Goal: Find specific page/section: Find specific page/section

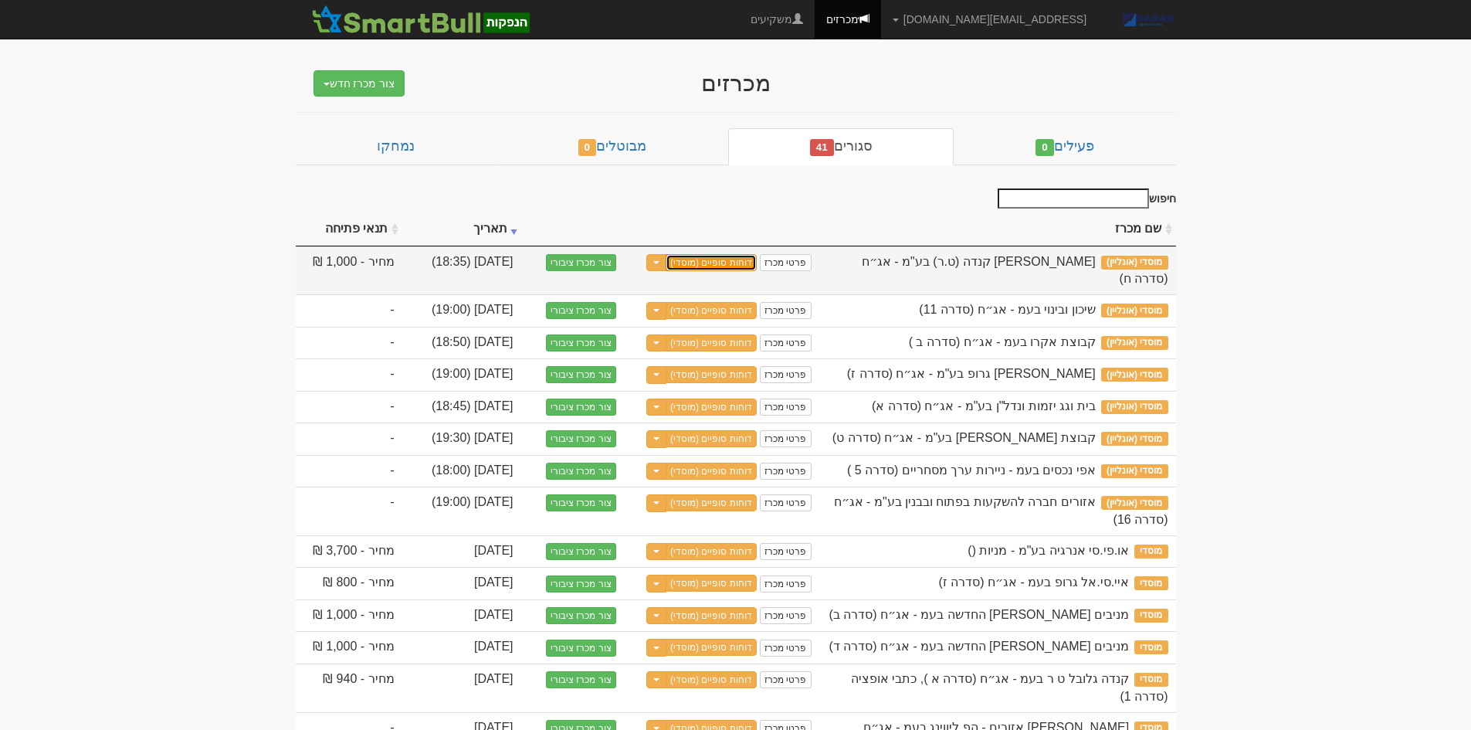
click at [700, 260] on link "דוחות סופיים (מוסדי)" at bounding box center [710, 262] width 91 height 17
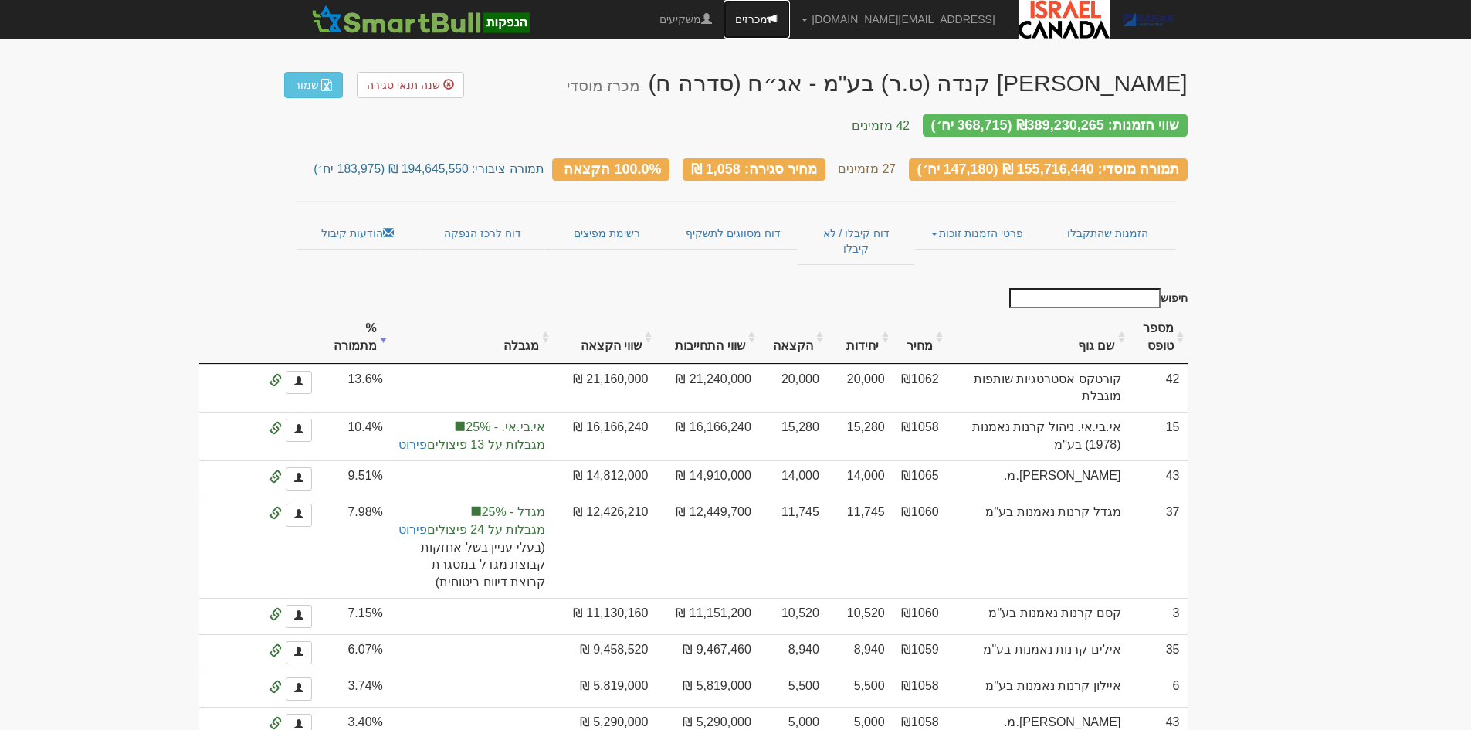
click at [790, 12] on link "מכרזים" at bounding box center [756, 19] width 66 height 39
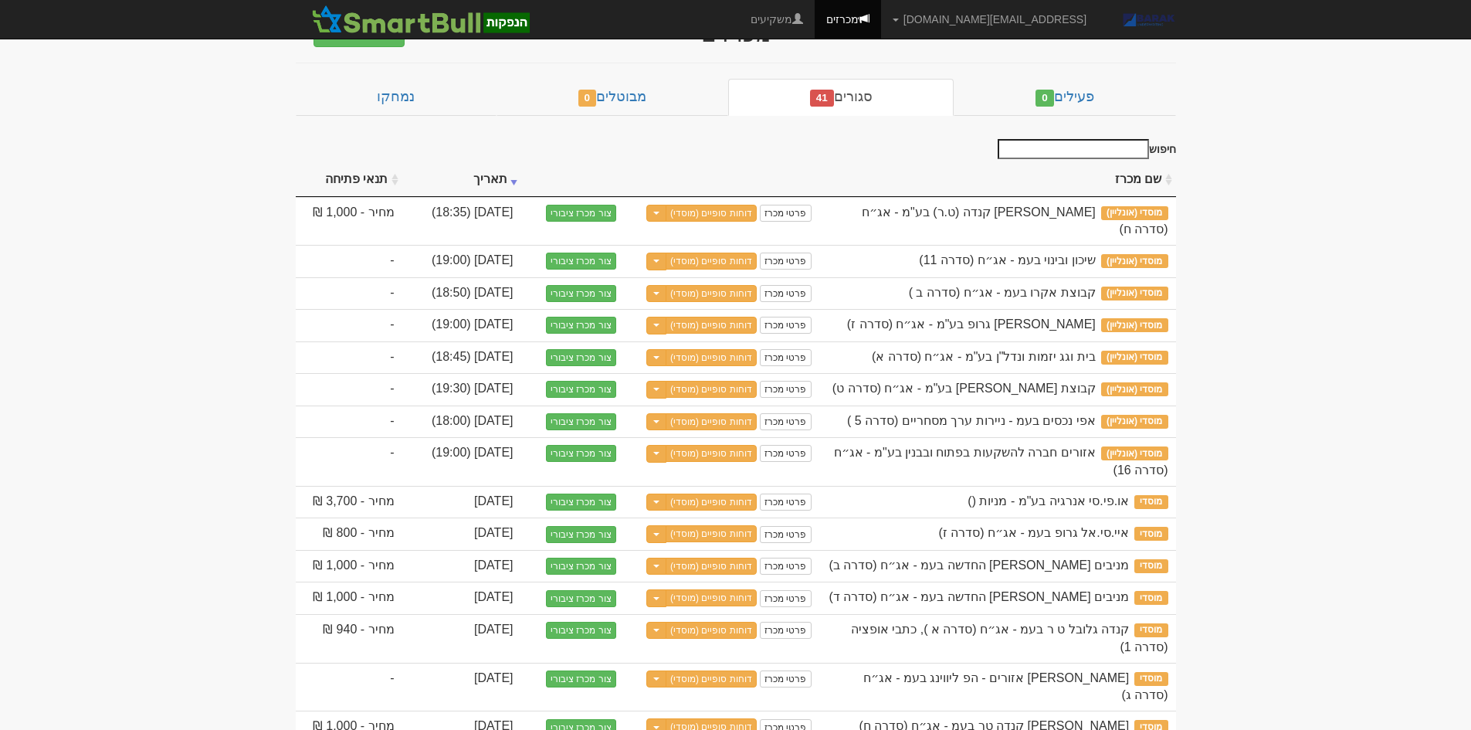
scroll to position [77, 0]
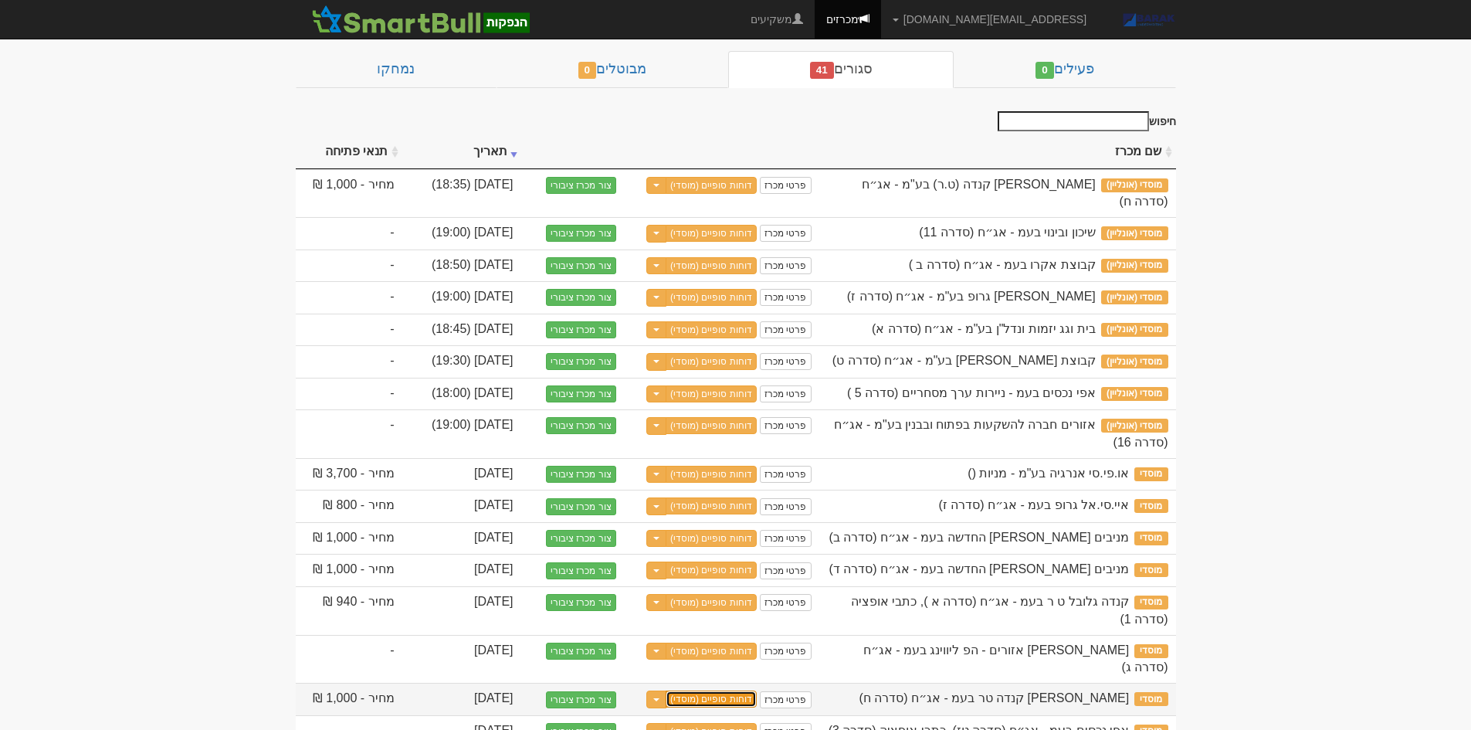
click at [724, 690] on link "דוחות סופיים (מוסדי)" at bounding box center [710, 698] width 91 height 17
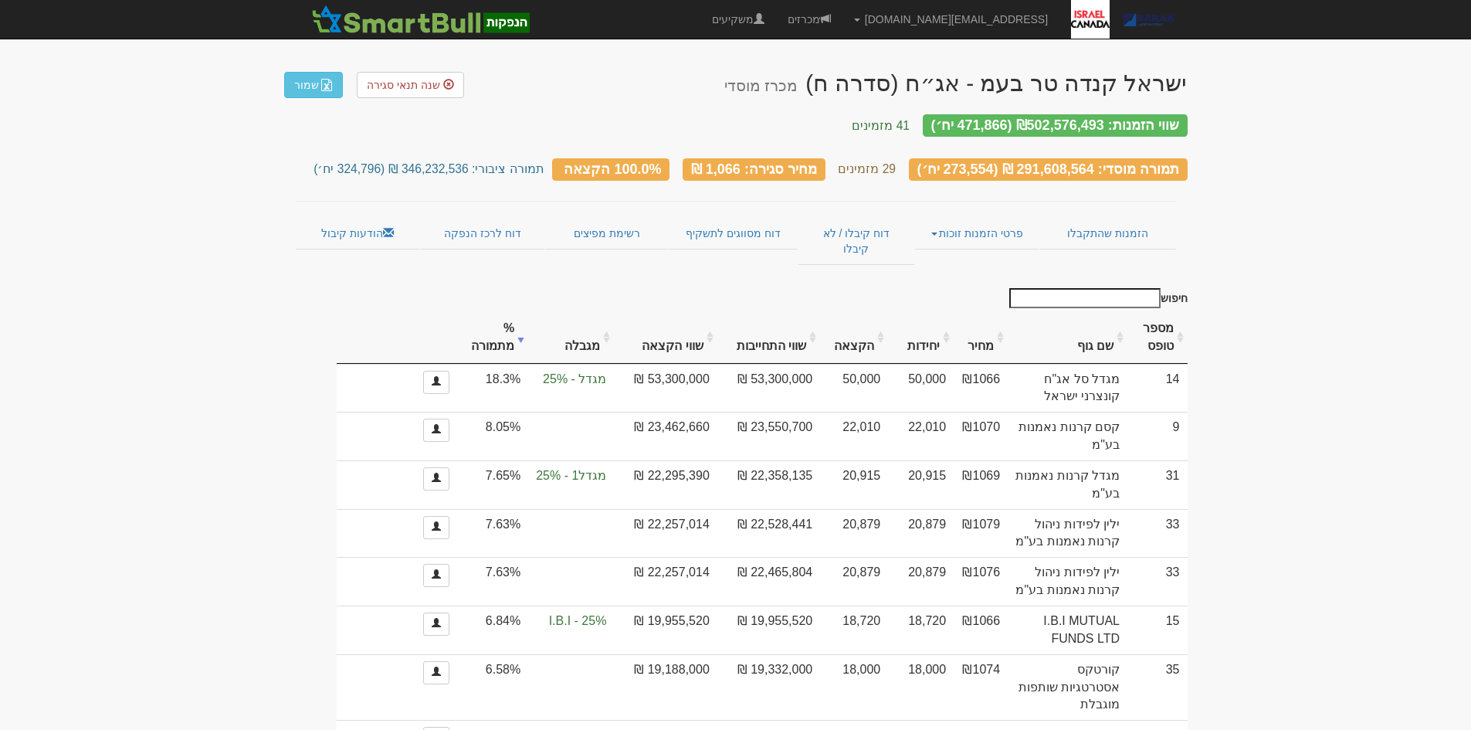
drag, startPoint x: 584, startPoint y: 347, endPoint x: 677, endPoint y: 273, distance: 119.2
drag, startPoint x: 677, startPoint y: 273, endPoint x: 100, endPoint y: 328, distance: 580.1
click at [842, 21] on link "מכרזים" at bounding box center [809, 19] width 66 height 39
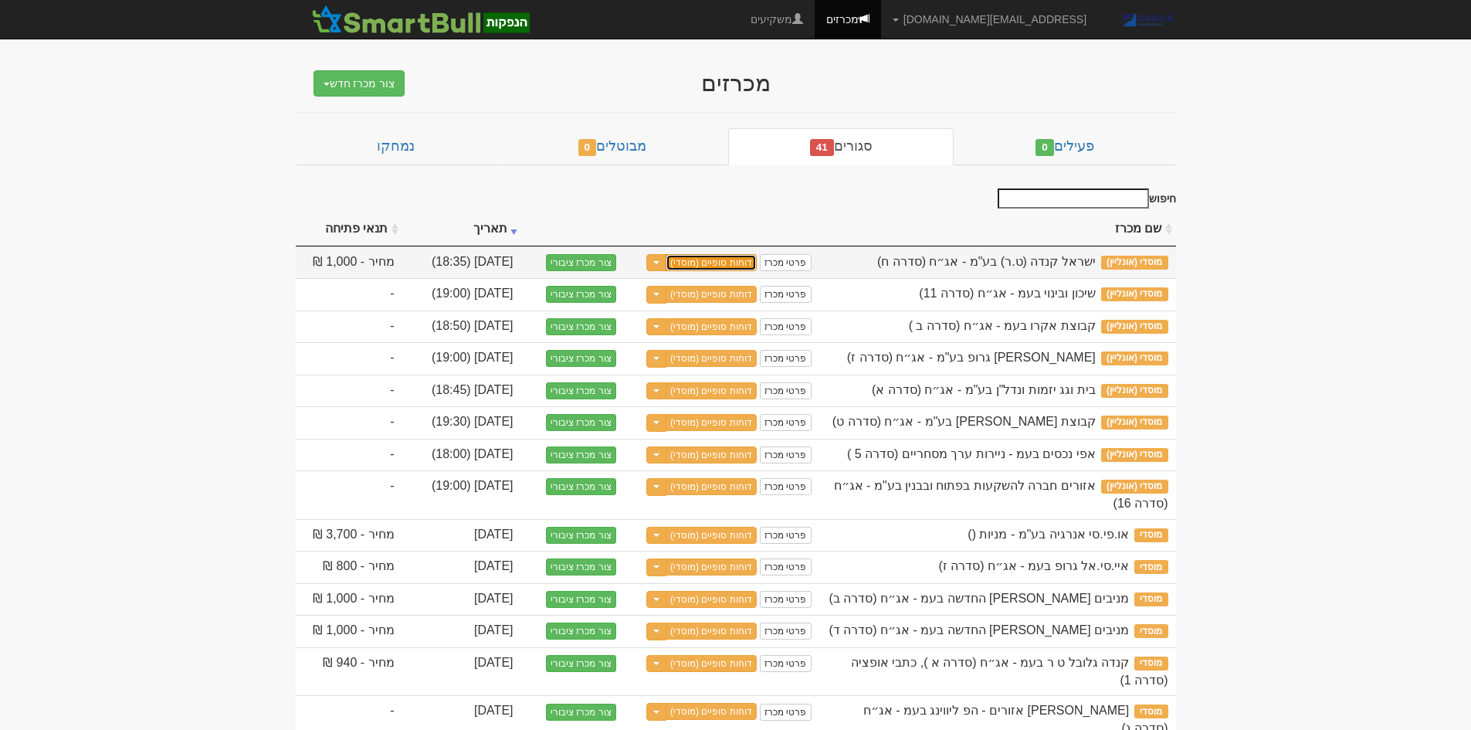
click at [742, 258] on link "דוחות סופיים (מוסדי)" at bounding box center [710, 262] width 91 height 17
